Goal: Transaction & Acquisition: Purchase product/service

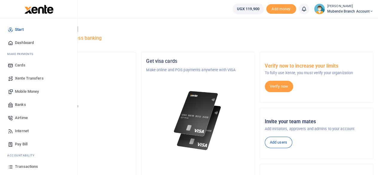
click at [30, 92] on span "Mobile Money" at bounding box center [27, 92] width 24 height 6
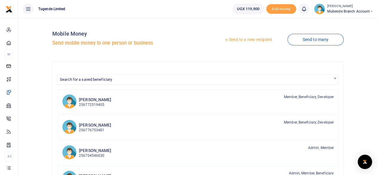
click at [243, 39] on link "Send to a new recipient" at bounding box center [248, 39] width 78 height 11
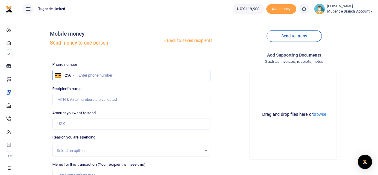
click at [97, 74] on input "text" at bounding box center [131, 75] width 158 height 11
type input "0767816653"
type input "James Munguriek"
type input "0767816653"
click at [81, 124] on input "Amount you want to send" at bounding box center [131, 123] width 158 height 11
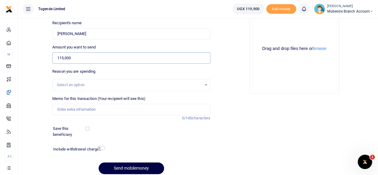
scroll to position [68, 0]
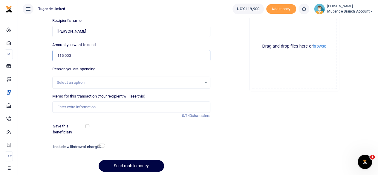
type input "115,000"
click at [71, 108] on input "Memo for this transaction (Your recipient will see this)" at bounding box center [131, 106] width 158 height 11
paste input "TLUG016660 Technician facilitation from Fortportal to Mubende"
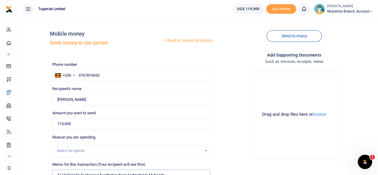
scroll to position [89, 0]
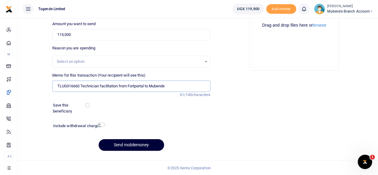
type input "TLUG016660 Technician facilitation from Fortportal to Mubende"
click at [124, 144] on button "Send mobilemoney" at bounding box center [132, 145] width 66 height 12
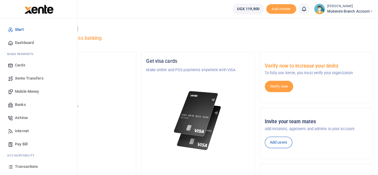
click at [23, 165] on span "Transactions" at bounding box center [26, 167] width 23 height 6
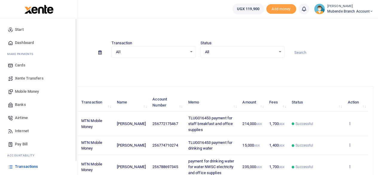
scroll to position [38, 0]
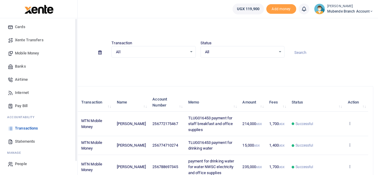
click at [75, 167] on div "Start Dashboard M ake Payments Cards Xente Transfers Mobile Money Banks Airtime…" at bounding box center [38, 77] width 77 height 195
click at [20, 142] on span "Statements" at bounding box center [25, 142] width 20 height 6
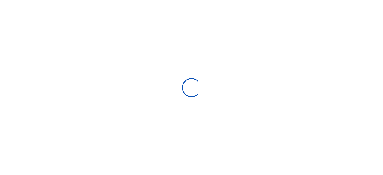
click at [20, 142] on div at bounding box center [191, 87] width 383 height 175
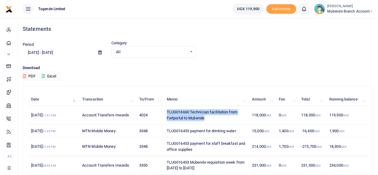
drag, startPoint x: 210, startPoint y: 120, endPoint x: 166, endPoint y: 112, distance: 44.7
click at [166, 112] on td "TLUG016660 Technician facilitation from Fortportal to Mubende" at bounding box center [206, 115] width 85 height 19
copy td "TLUG016660 Technician facilitation from Fortportal to Mubende"
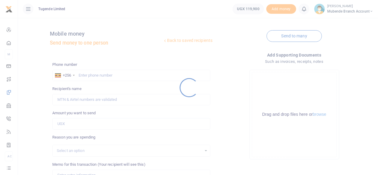
scroll to position [89, 0]
